Goal: Task Accomplishment & Management: Use online tool/utility

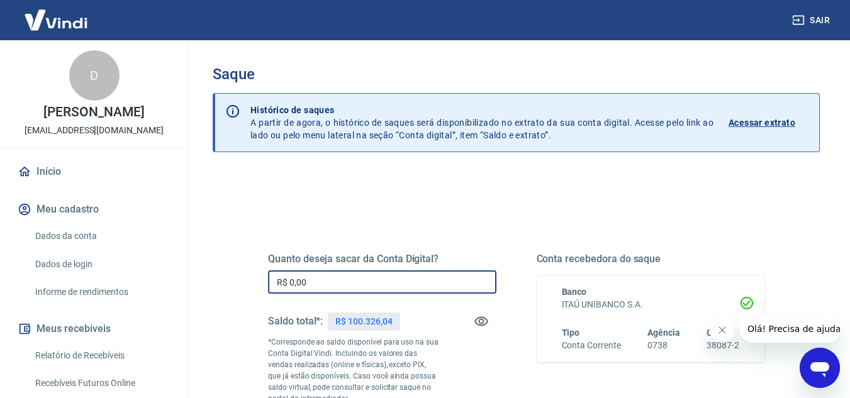
click at [372, 274] on input "R$ 0,00" at bounding box center [382, 282] width 228 height 23
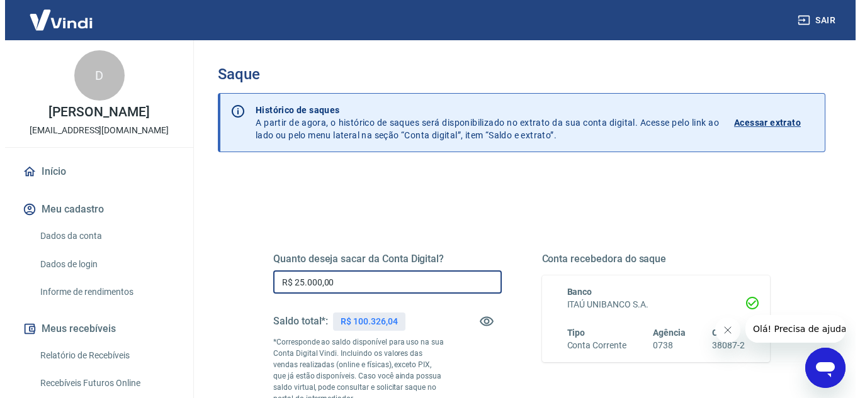
scroll to position [235, 0]
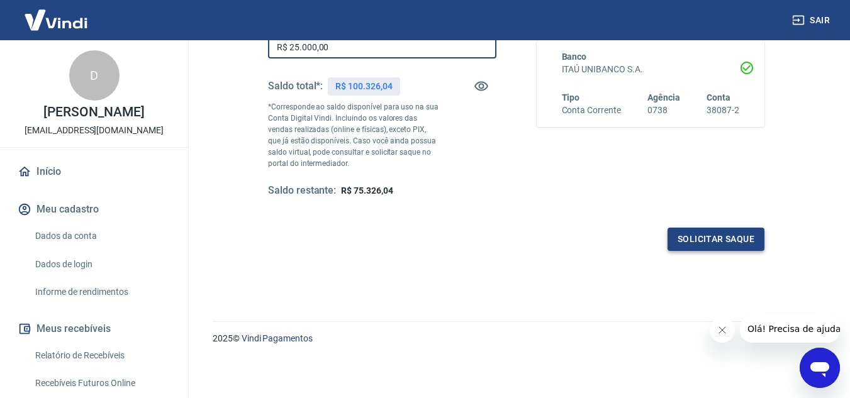
type input "R$ 25.000,00"
click at [704, 238] on button "Solicitar saque" at bounding box center [716, 239] width 97 height 23
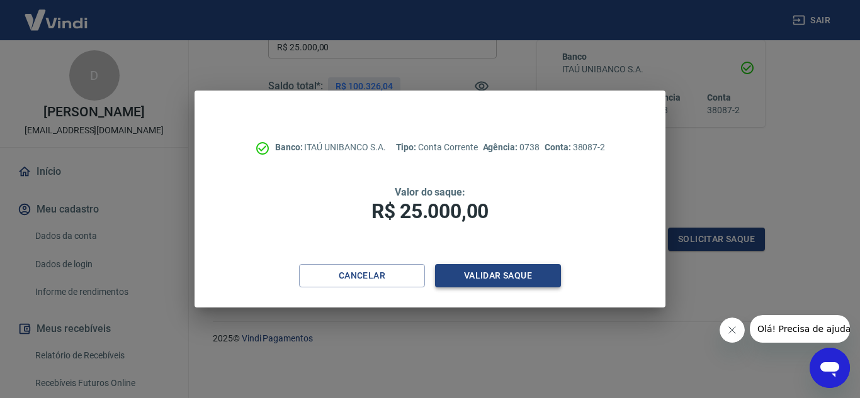
click at [488, 270] on button "Validar saque" at bounding box center [498, 275] width 126 height 23
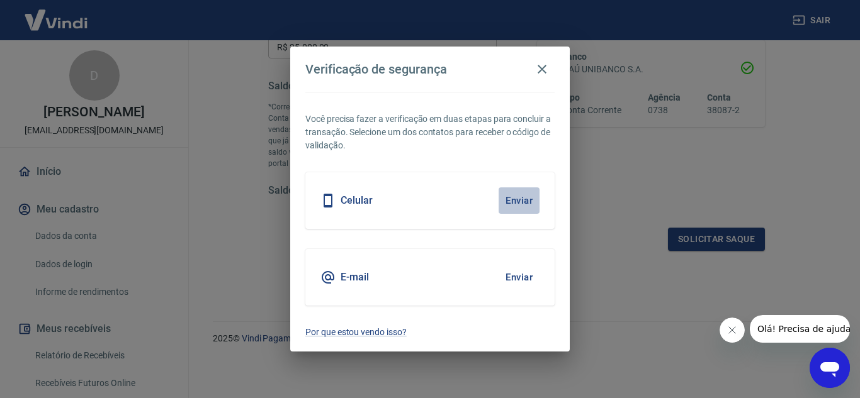
click at [520, 196] on button "Enviar" at bounding box center [518, 201] width 41 height 26
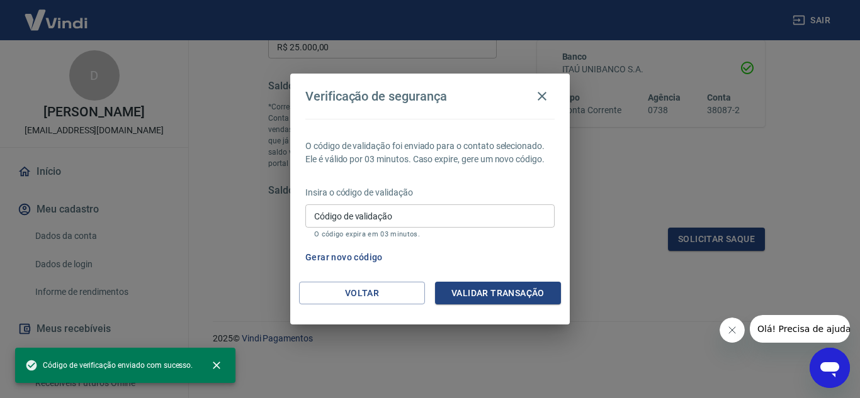
click at [496, 211] on input "Código de validação" at bounding box center [429, 215] width 249 height 23
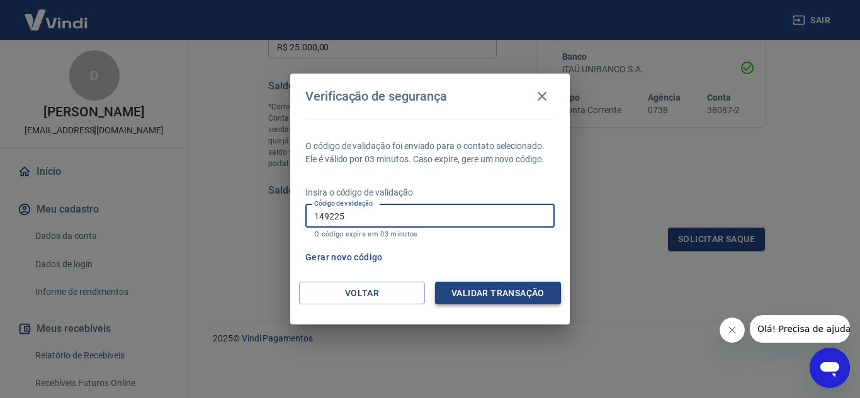
type input "149225"
click at [471, 293] on button "Validar transação" at bounding box center [498, 293] width 126 height 23
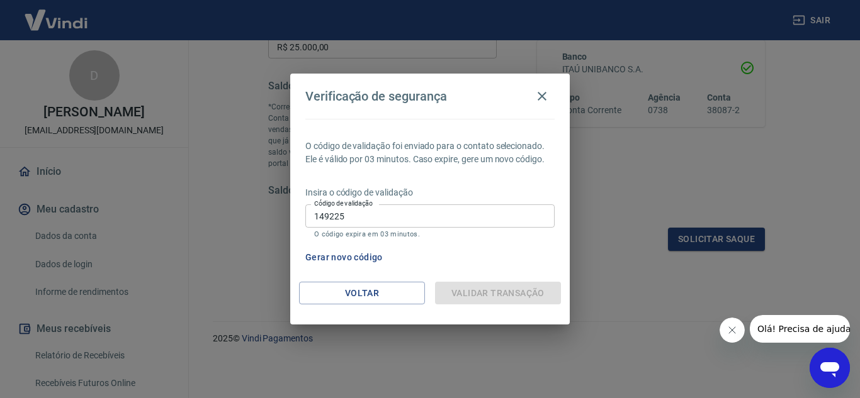
click at [722, 331] on button "Fechar mensagem da empresa" at bounding box center [731, 330] width 25 height 25
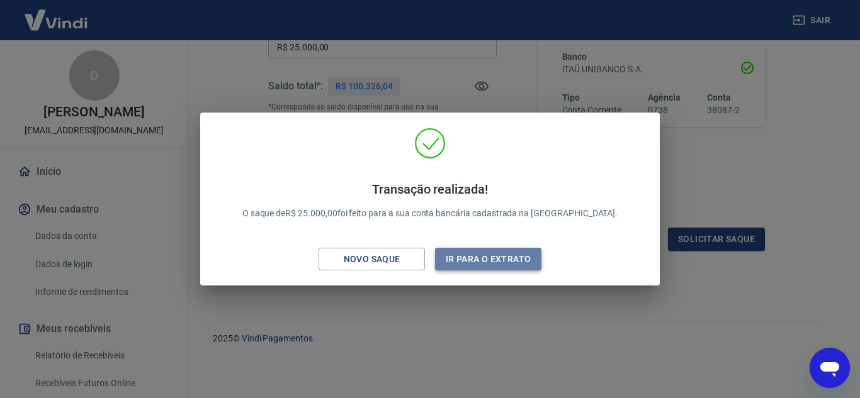
click at [511, 261] on button "Ir para o extrato" at bounding box center [488, 259] width 106 height 23
